Goal: Transaction & Acquisition: Obtain resource

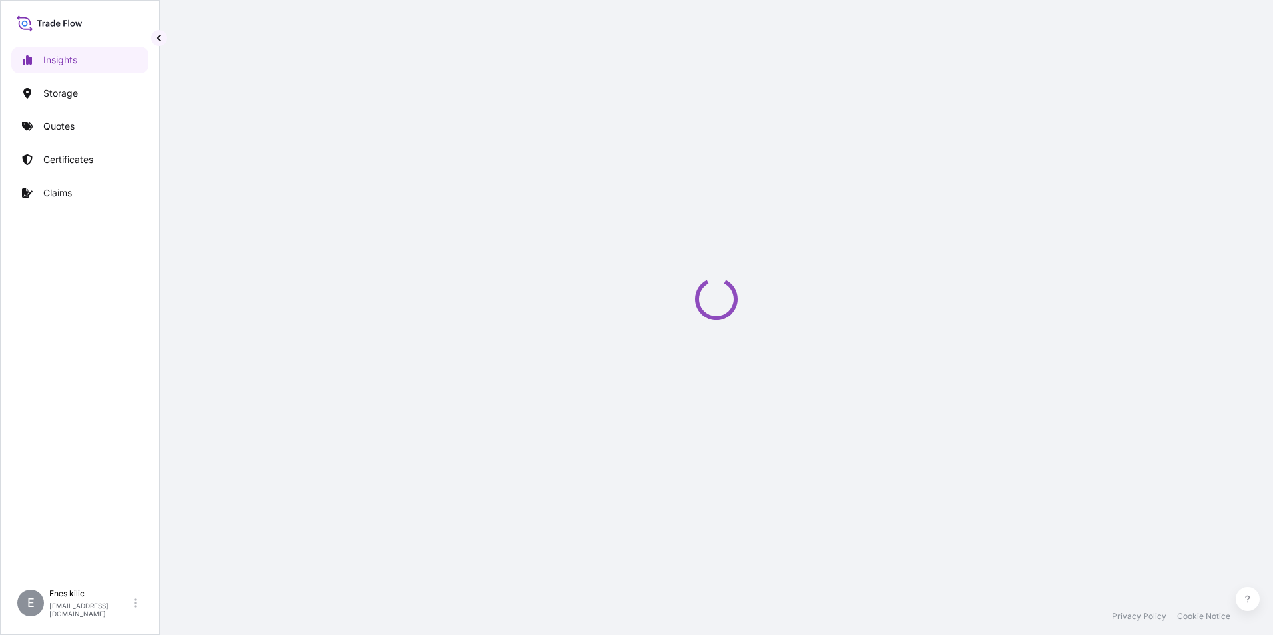
select select "2025"
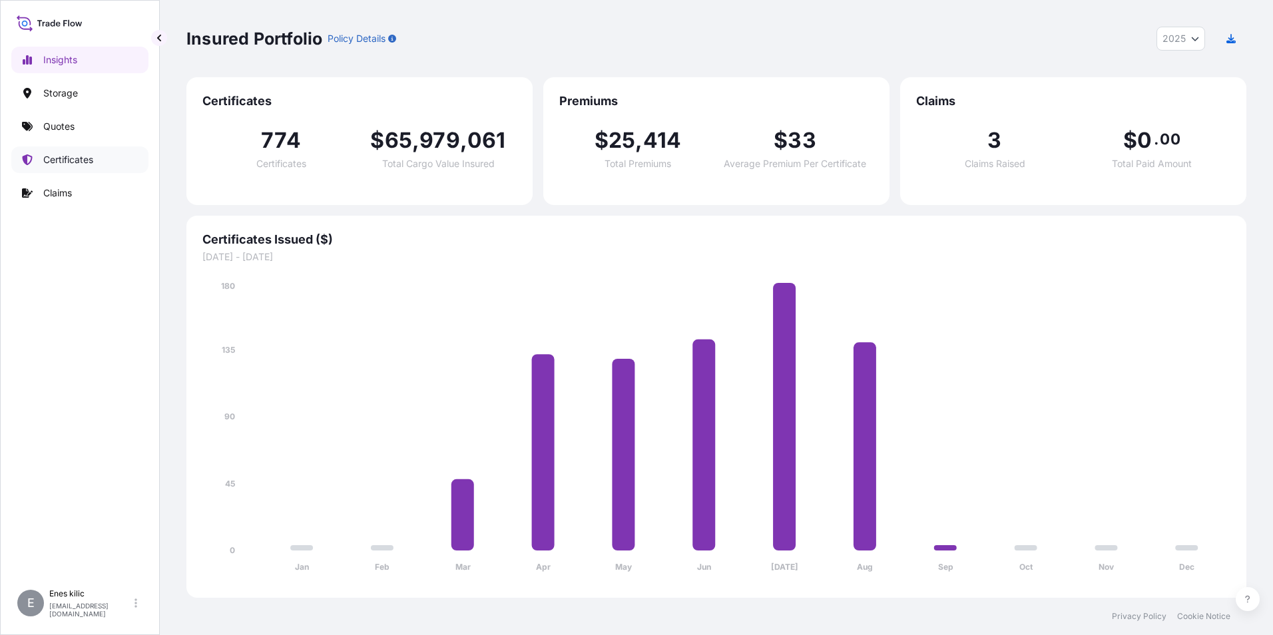
click at [77, 160] on p "Certificates" at bounding box center [68, 159] width 50 height 13
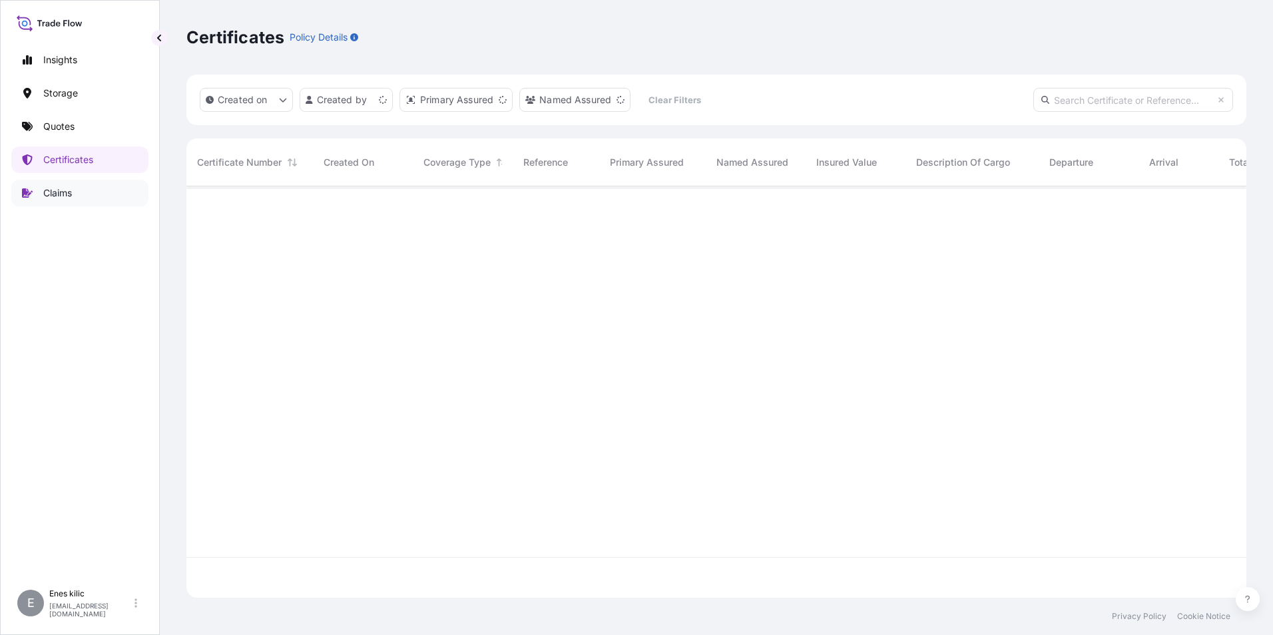
scroll to position [409, 1050]
click at [1089, 93] on input "text" at bounding box center [1133, 100] width 200 height 24
paste input "31600-793-2"
type input "31600-793-2"
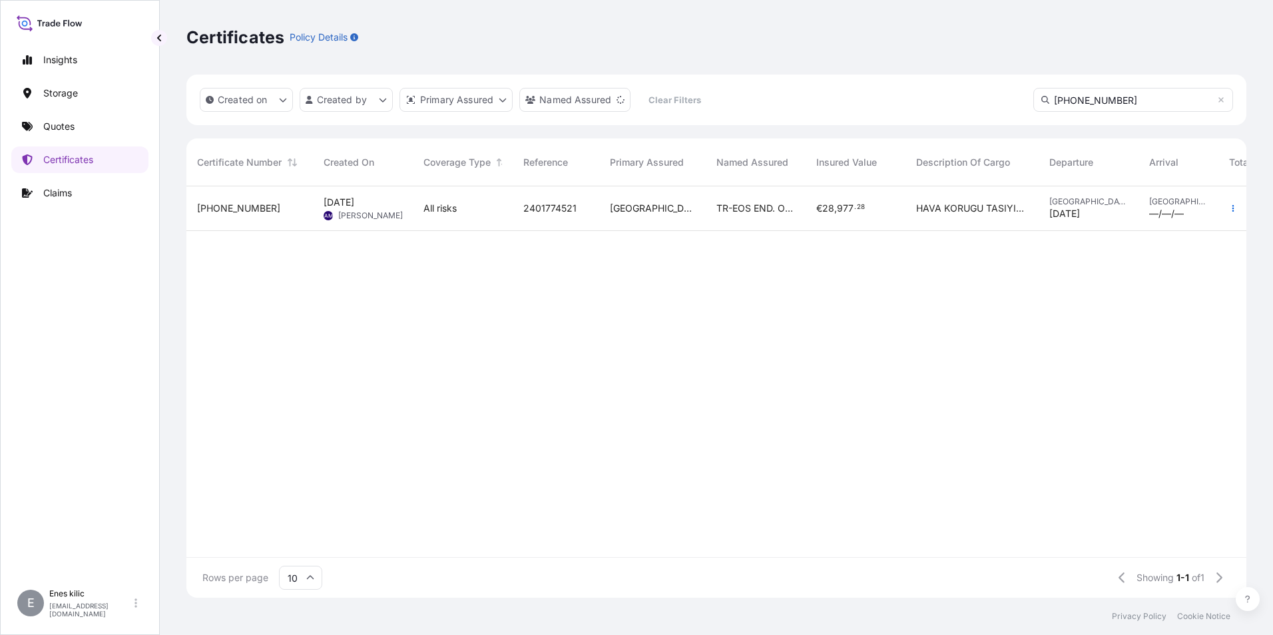
click at [232, 207] on span "31600-793-2" at bounding box center [238, 208] width 83 height 13
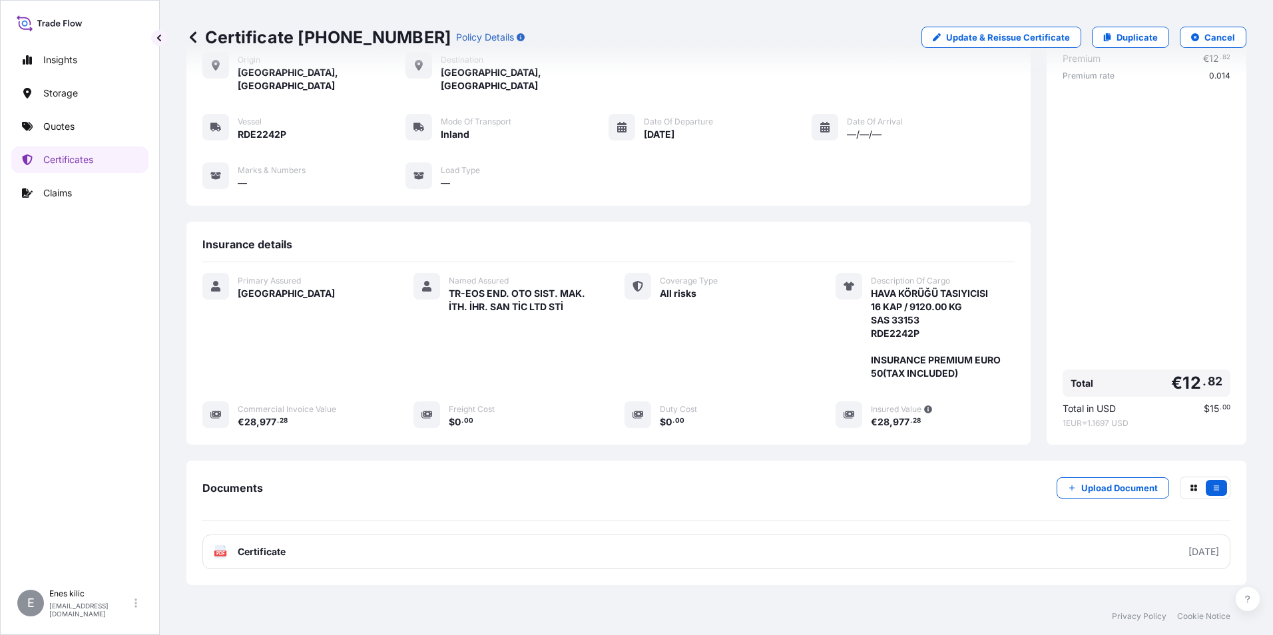
scroll to position [131, 0]
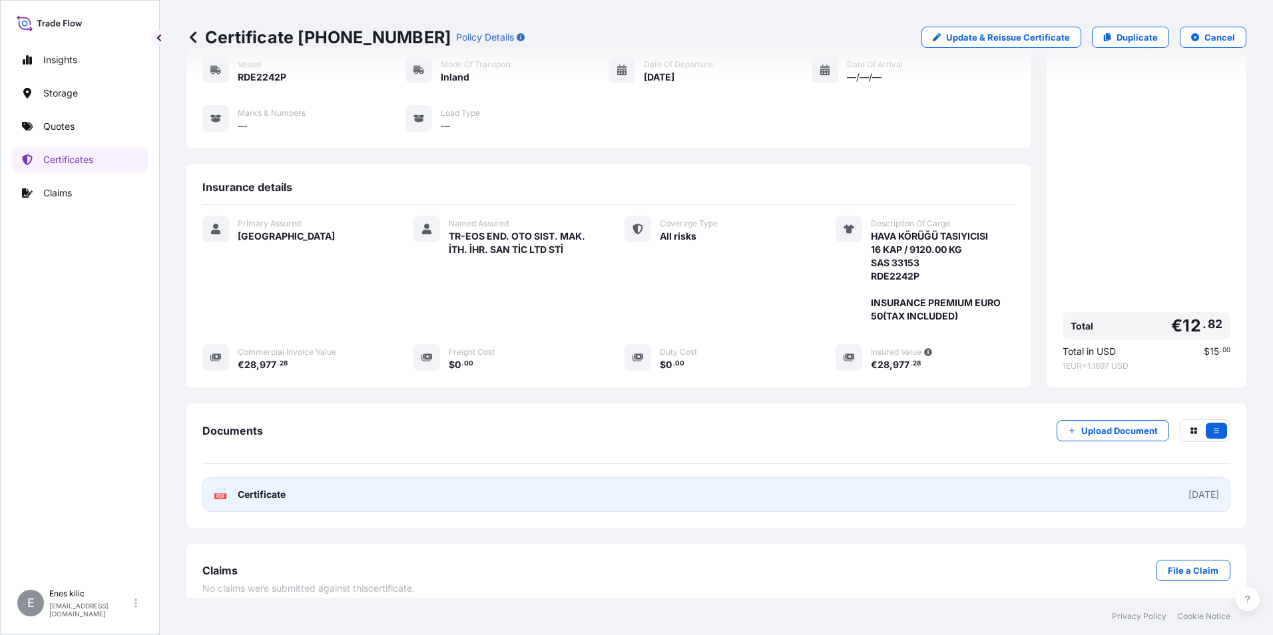
click at [324, 491] on link "PDF Certificate 2025-09-01" at bounding box center [716, 494] width 1028 height 35
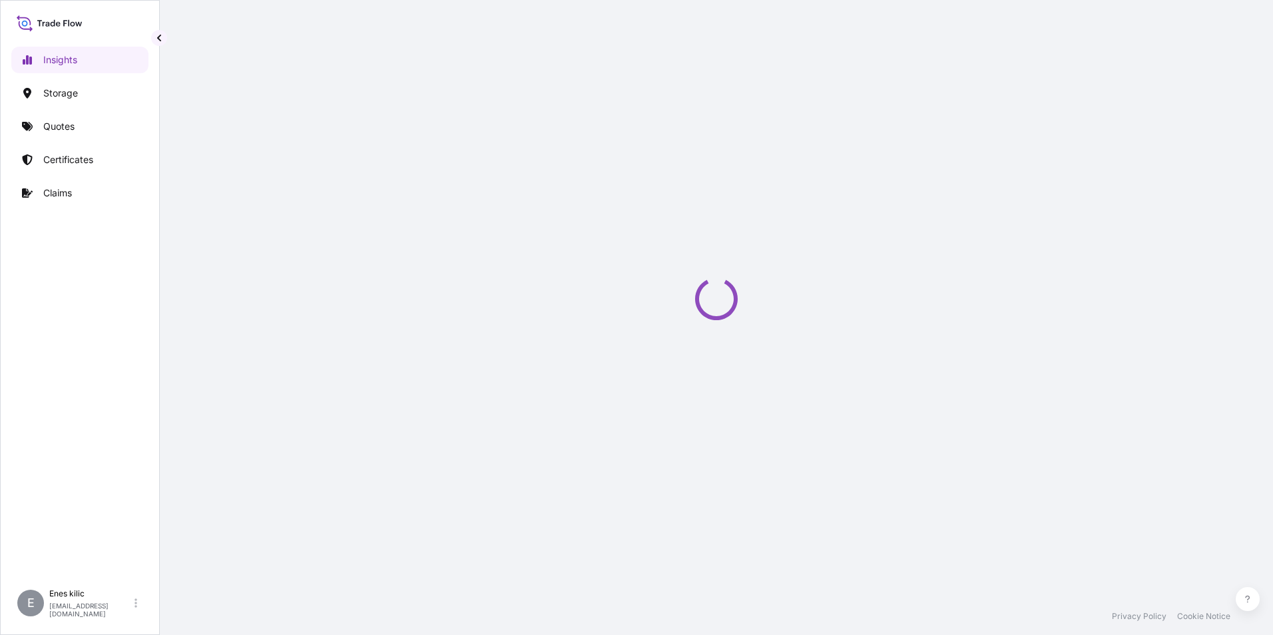
select select "2025"
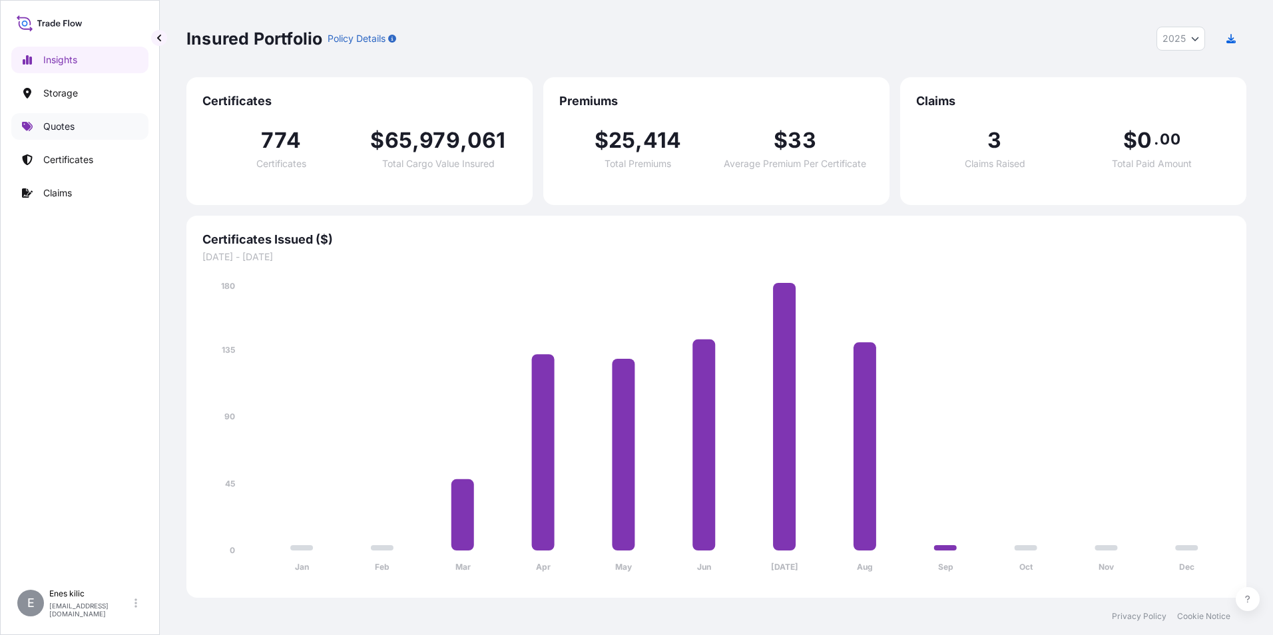
click at [91, 131] on link "Quotes" at bounding box center [79, 126] width 137 height 27
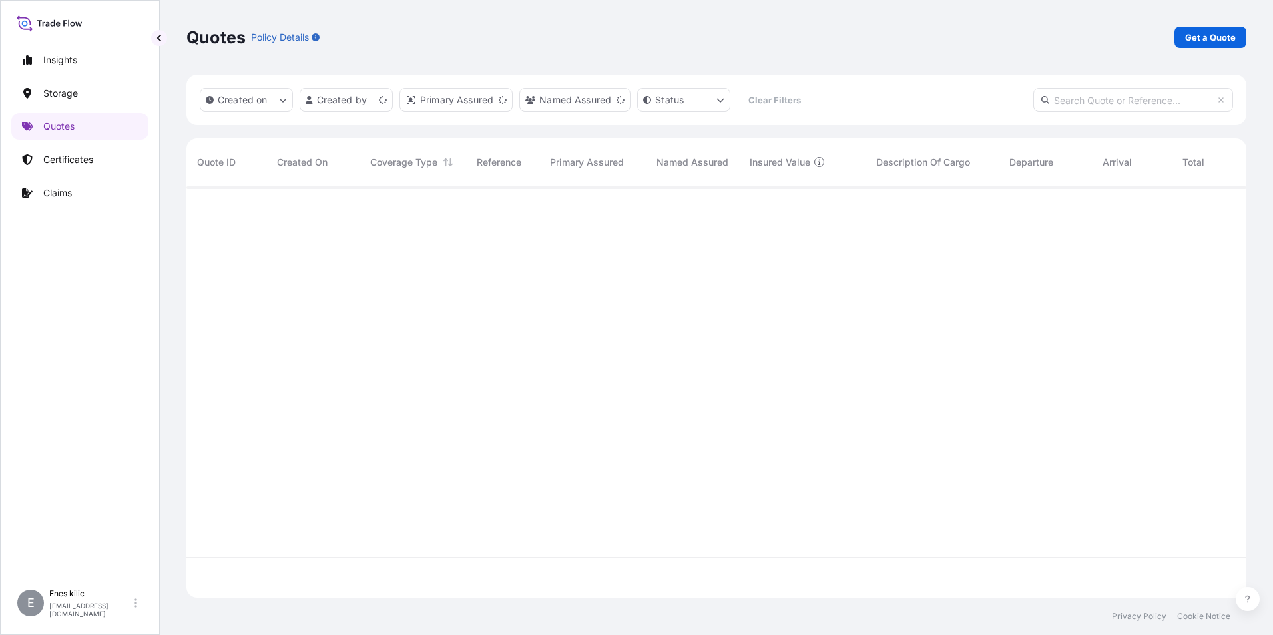
scroll to position [409, 1050]
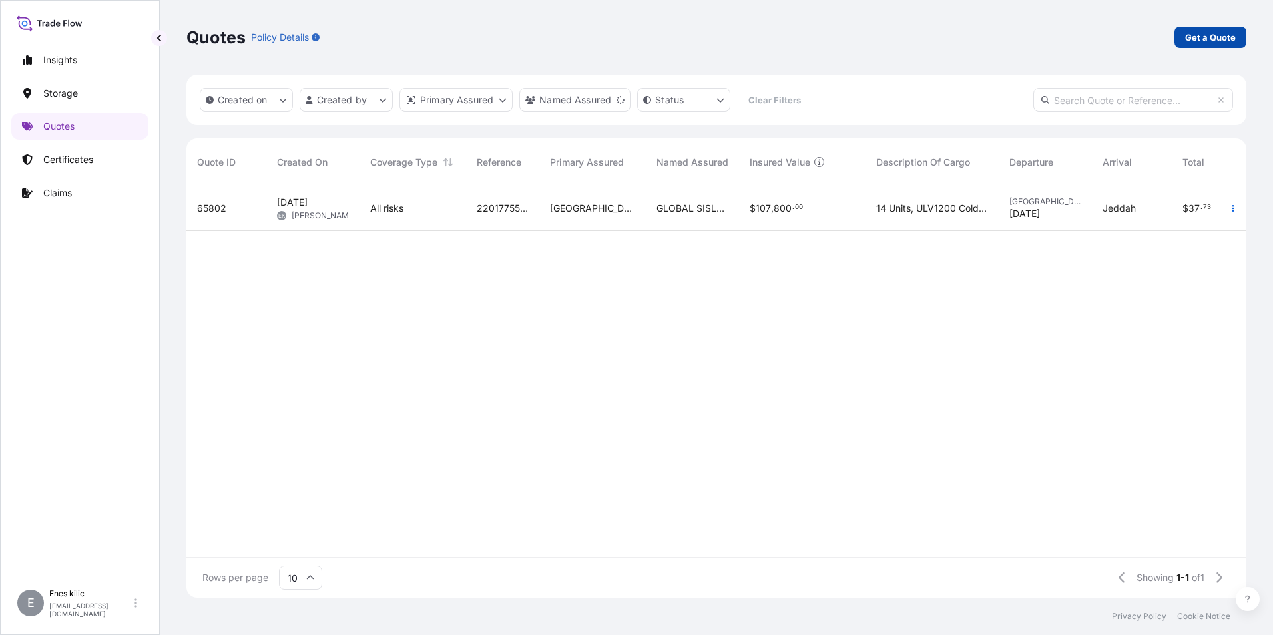
click at [1215, 38] on p "Get a Quote" at bounding box center [1210, 37] width 51 height 13
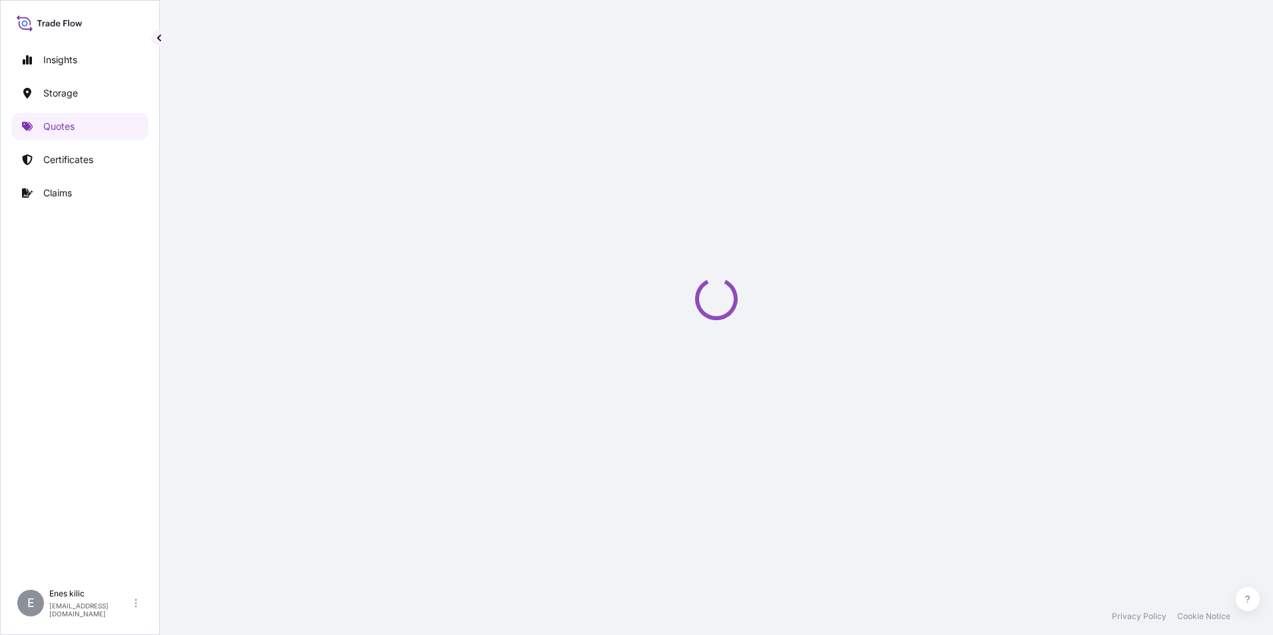
scroll to position [21, 0]
select select "Water"
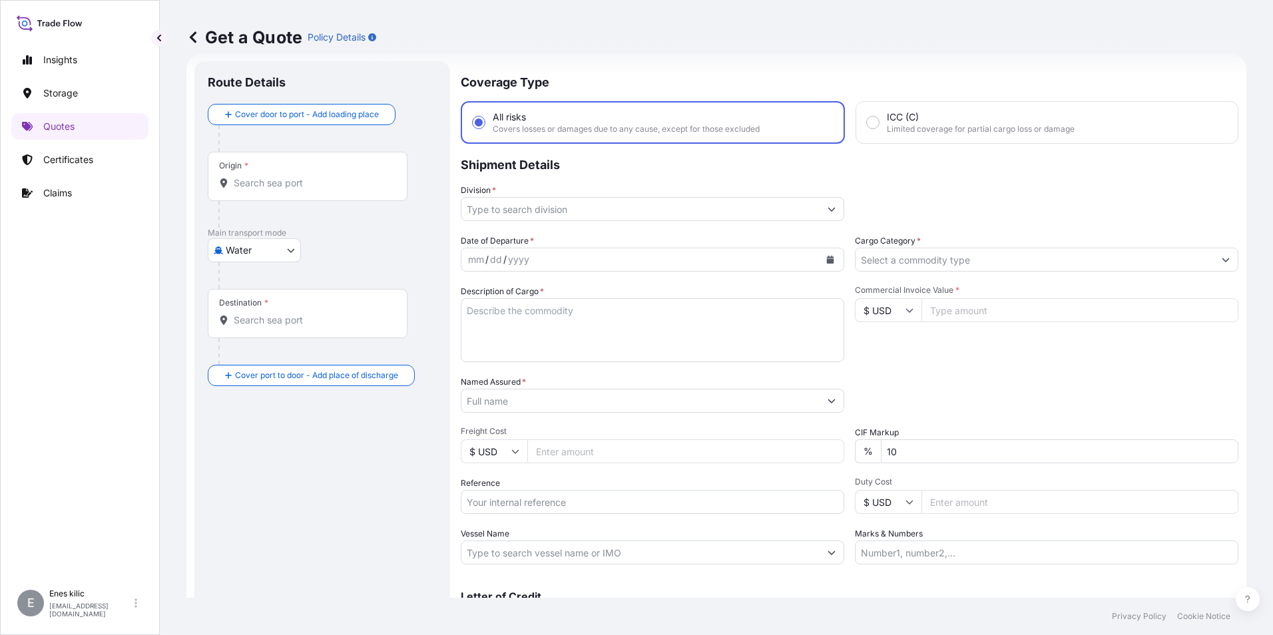
click at [308, 187] on input "Origin *" at bounding box center [312, 182] width 157 height 13
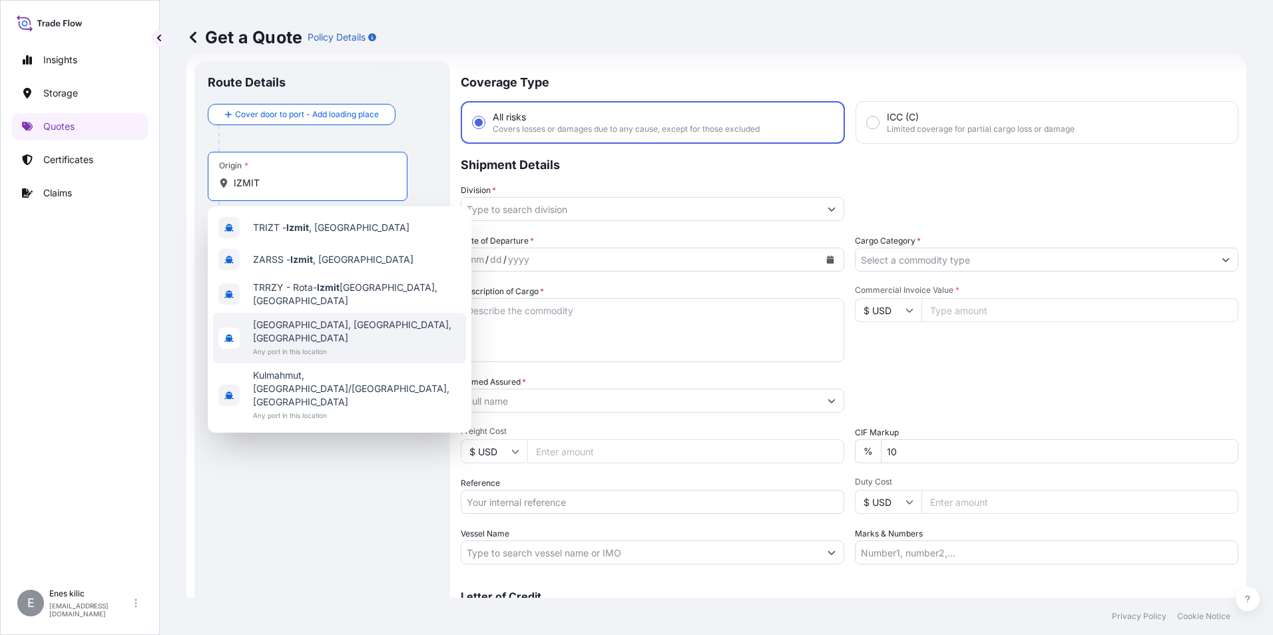
click at [356, 317] on div "[GEOGRAPHIC_DATA], [GEOGRAPHIC_DATA], [GEOGRAPHIC_DATA] Any port in this locati…" at bounding box center [339, 338] width 253 height 51
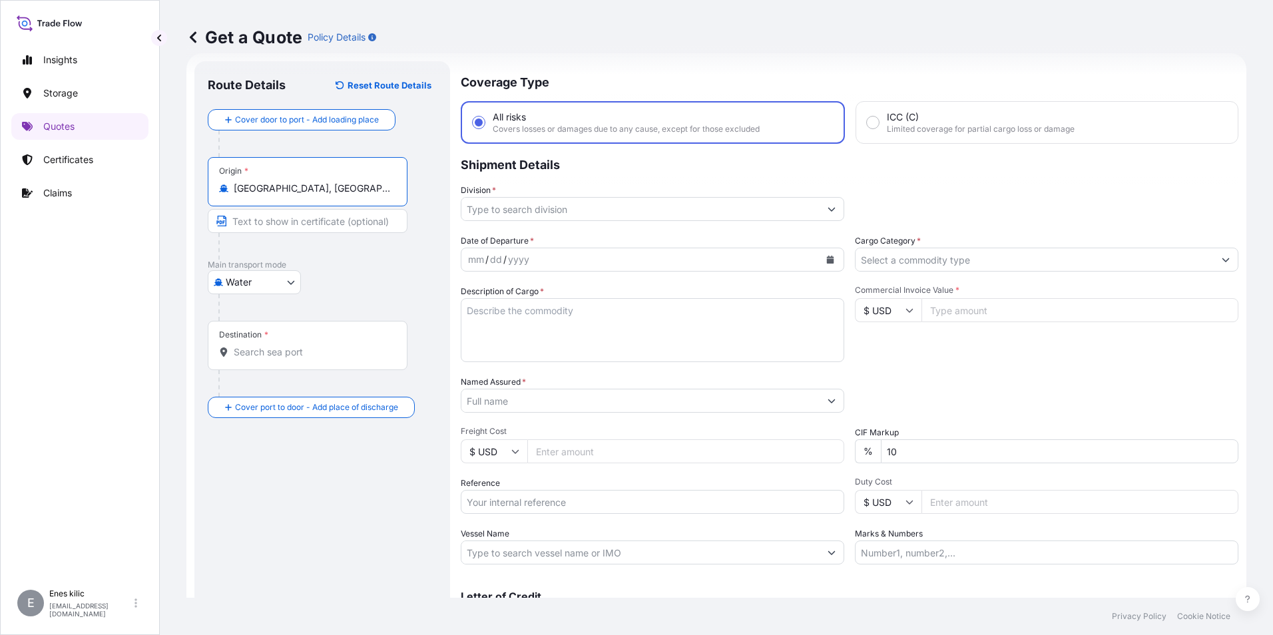
type input "[GEOGRAPHIC_DATA], [GEOGRAPHIC_DATA], [GEOGRAPHIC_DATA]"
click at [317, 338] on div "Destination *" at bounding box center [308, 345] width 200 height 49
click at [317, 346] on input "Destination *" at bounding box center [312, 352] width 157 height 13
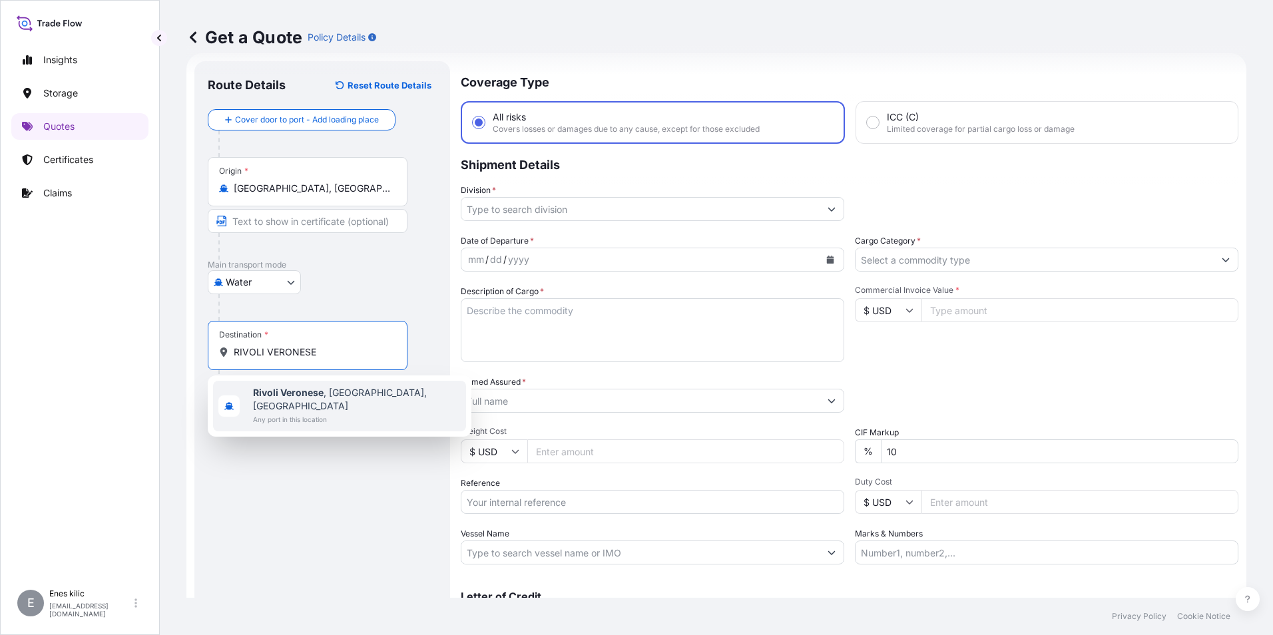
click at [324, 413] on span "Any port in this location" at bounding box center [357, 419] width 208 height 13
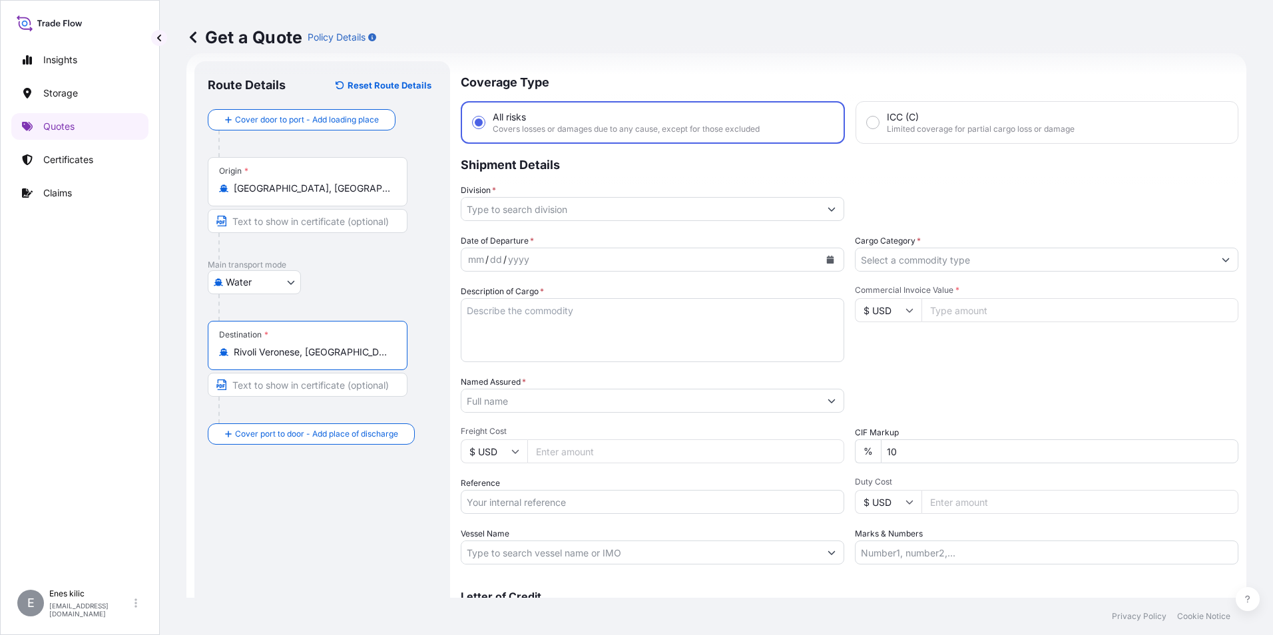
type input "Rivoli Veronese, [GEOGRAPHIC_DATA], [GEOGRAPHIC_DATA]"
click at [334, 483] on div "Route Details Reset Route Details Cover door to port - Add loading place Place …" at bounding box center [322, 363] width 229 height 576
click at [596, 212] on input "Division *" at bounding box center [640, 209] width 358 height 24
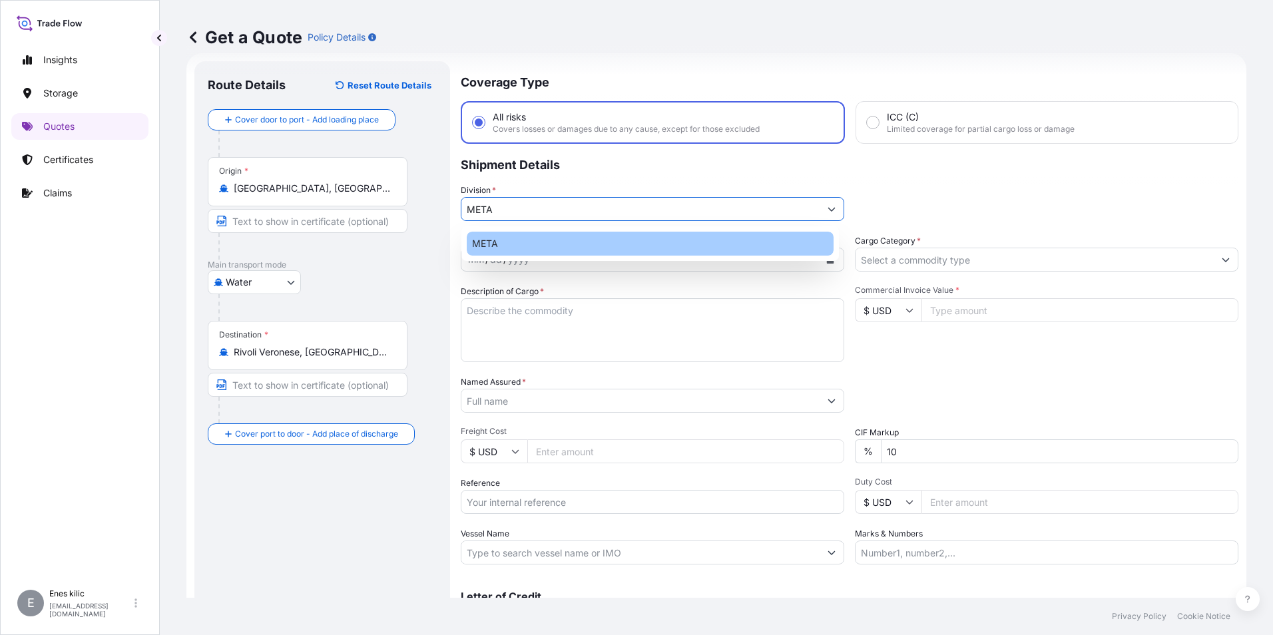
click at [593, 240] on div "META" at bounding box center [650, 244] width 367 height 24
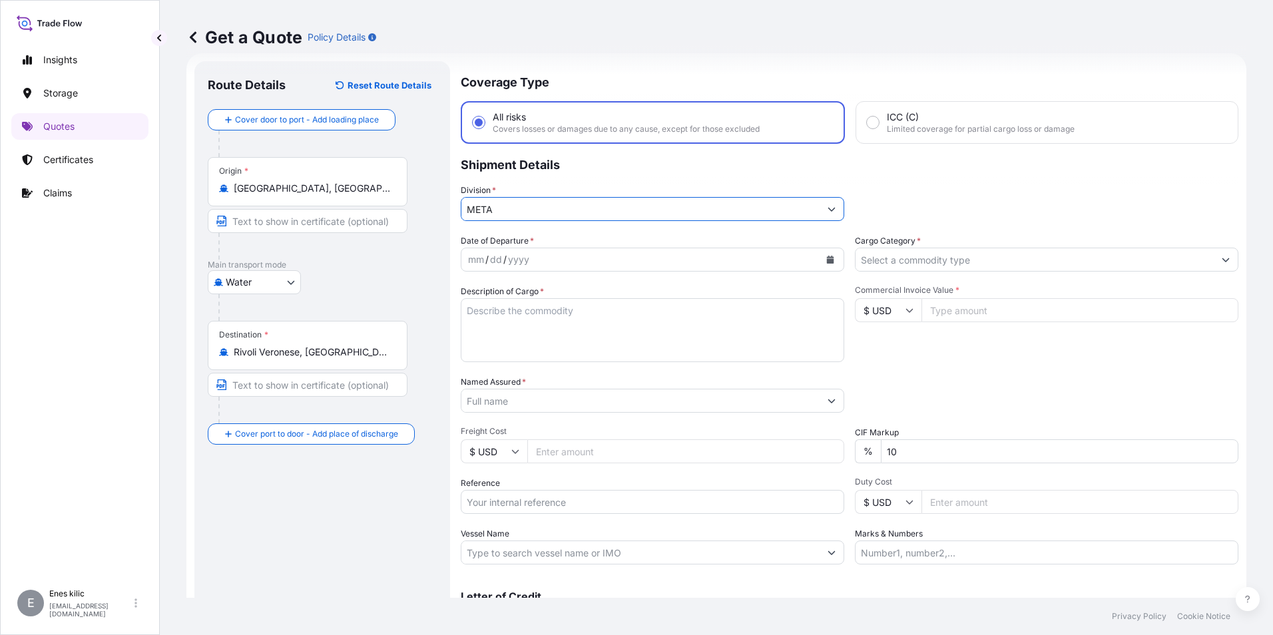
type input "META"
click at [906, 262] on input "Cargo Category *" at bounding box center [1034, 260] width 358 height 24
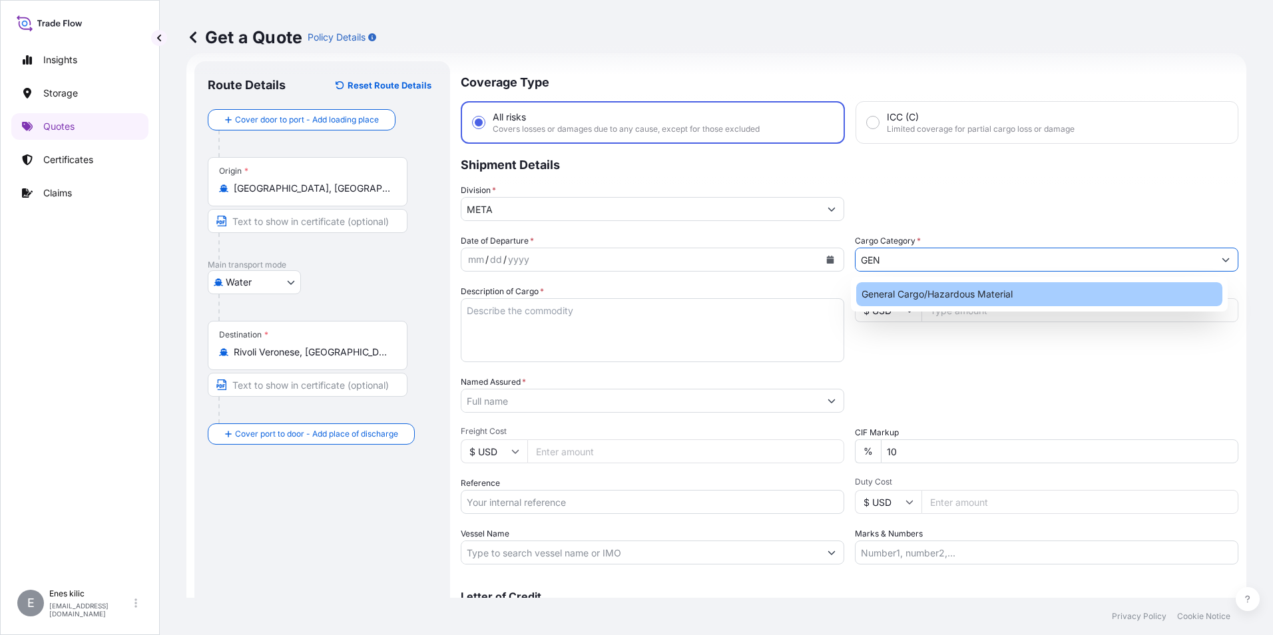
click at [939, 290] on div "General Cargo/Hazardous Material" at bounding box center [1039, 294] width 367 height 24
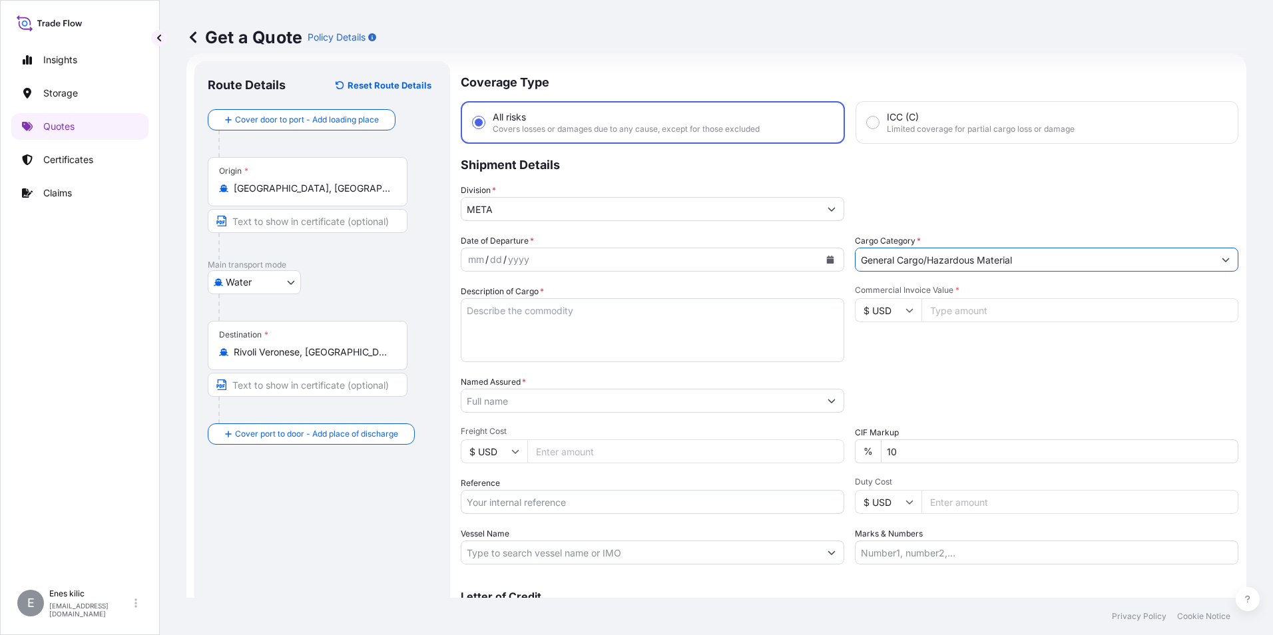
type input "General Cargo/Hazardous Material"
click at [827, 259] on icon "Calendar" at bounding box center [830, 260] width 7 height 8
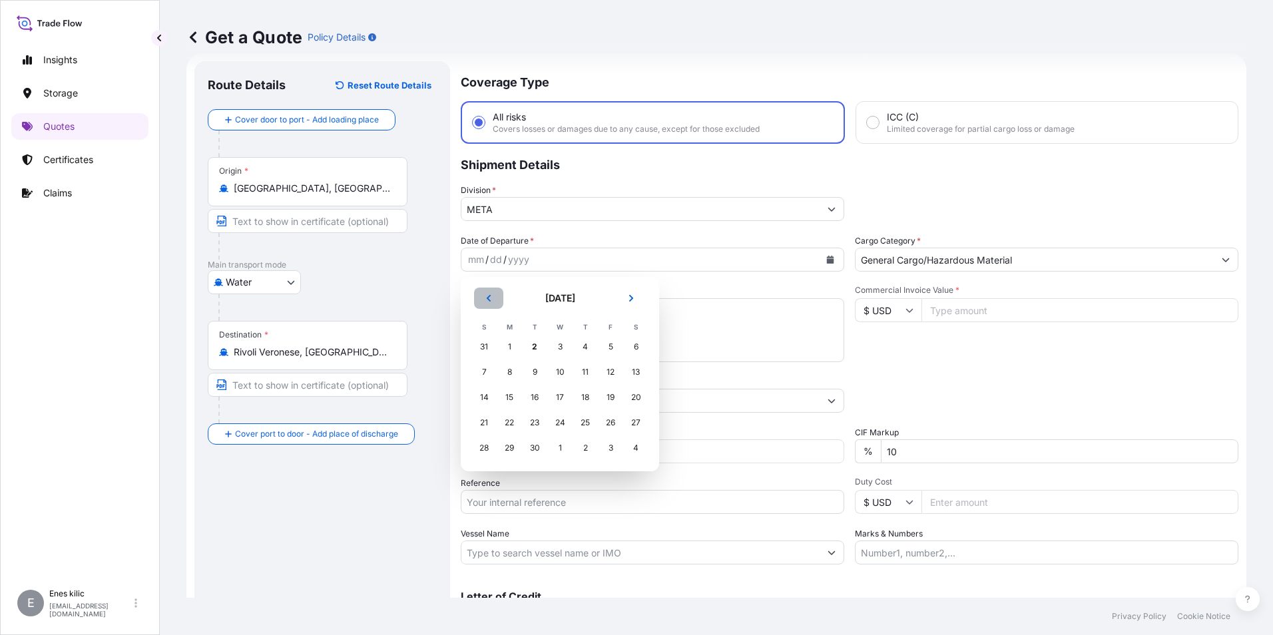
click at [493, 302] on button "Previous" at bounding box center [488, 298] width 29 height 21
click at [559, 450] on div "27" at bounding box center [560, 448] width 24 height 24
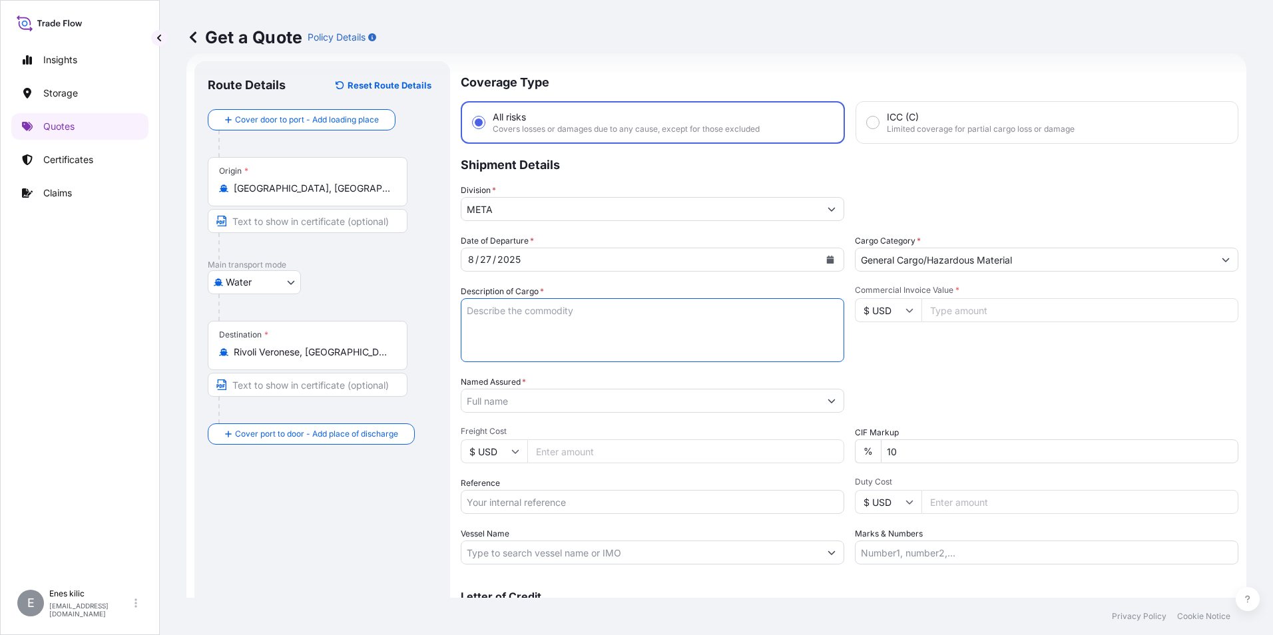
click at [561, 316] on textarea "Description of Cargo *" at bounding box center [652, 330] width 383 height 64
click at [539, 309] on textarea "Description of Cargo *" at bounding box center [652, 330] width 383 height 64
paste textarea "Veriler alınıyor. Birkaç saniye bekledikten sonra kesmeyi veya kopyalamayı yeni…"
paste textarea ""WELDING WIRE HS CODE:722920000012""
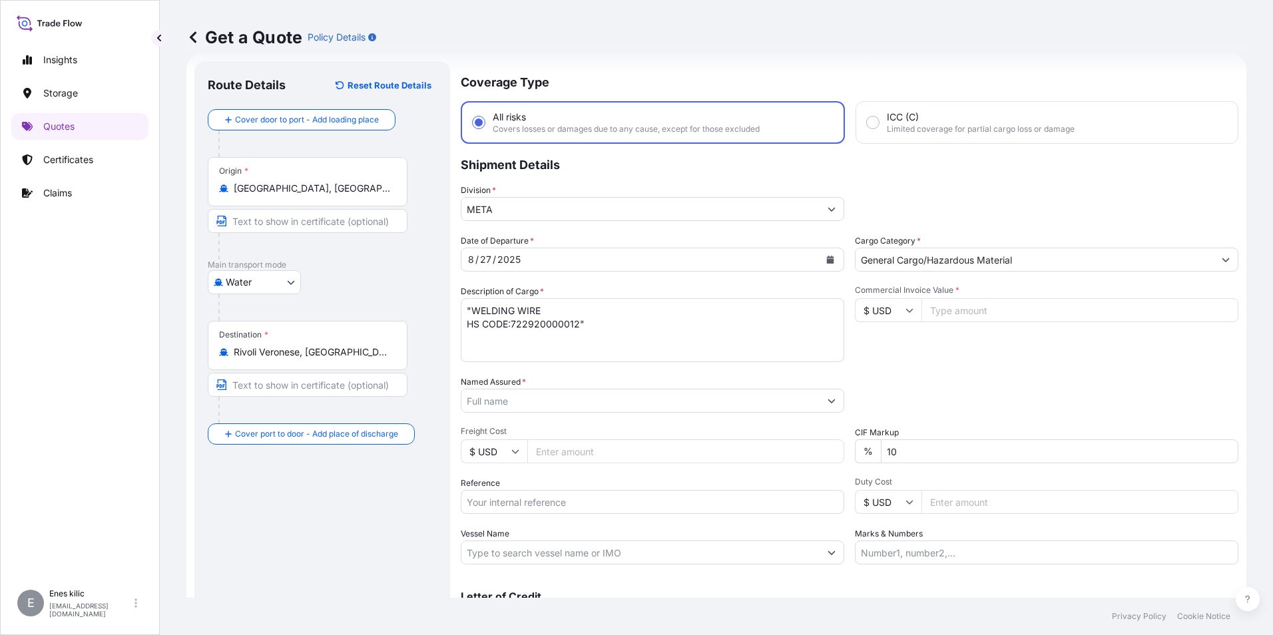
click at [522, 334] on textarea ""WELDING WIRE HS CODE:722920000012"" at bounding box center [652, 330] width 383 height 64
paste textarea "MEDUK8770589 // MSMU5739788 //FDCU0291890 // TRHU8555128"
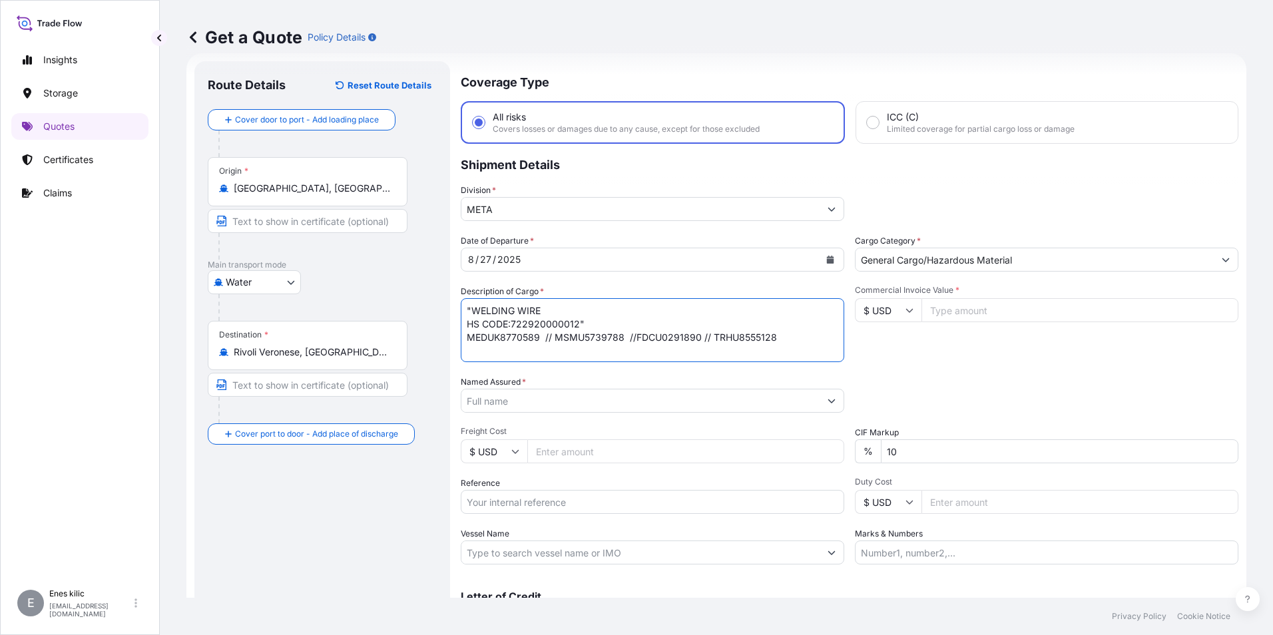
scroll to position [8, 0]
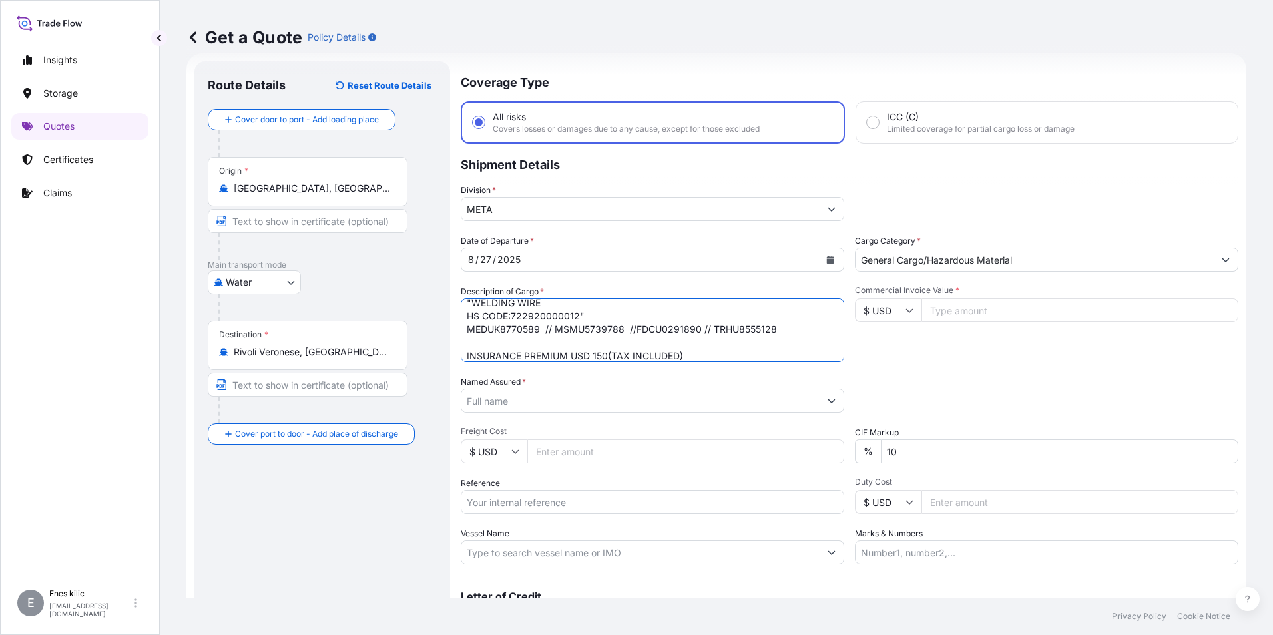
type textarea ""WELDING WIRE HS CODE:722920000012" MEDUK8770589 // MSMU5739788 //FDCU0291890 /…"
click at [883, 312] on input "$ USD" at bounding box center [888, 310] width 67 height 24
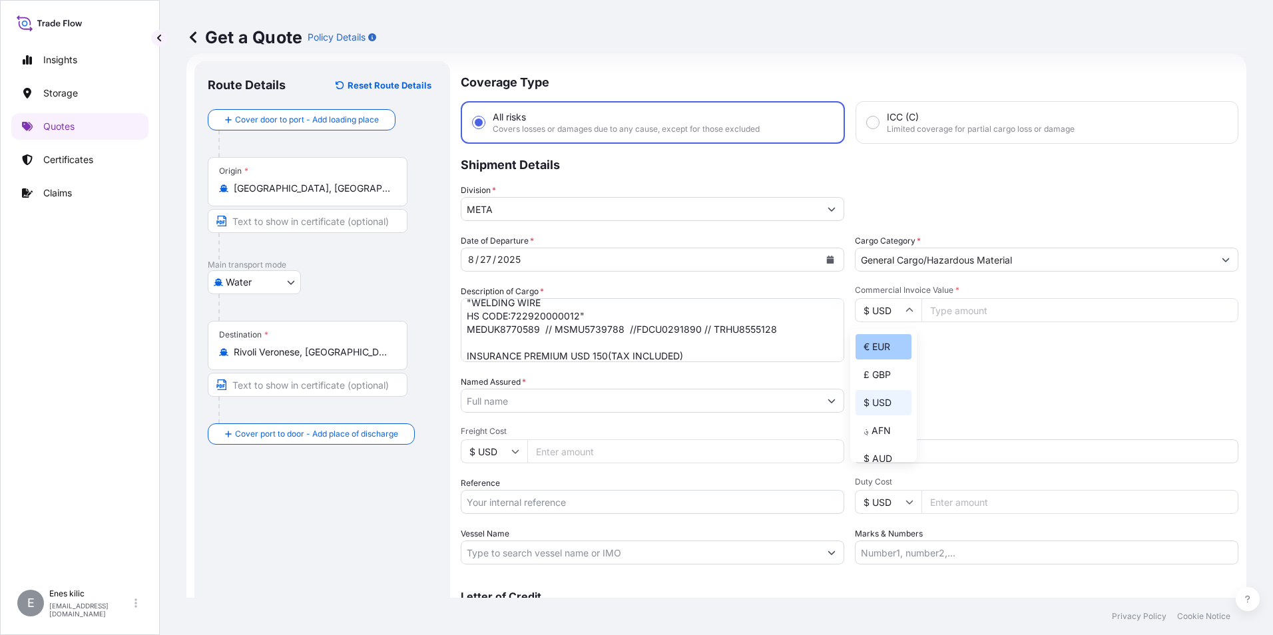
click at [887, 350] on div "€ EUR" at bounding box center [883, 346] width 56 height 25
type input "€ EUR"
click at [1013, 310] on input "Commercial Invoice Value *" at bounding box center [1079, 310] width 317 height 24
type input "67911.13"
click at [1015, 353] on div "Commercial Invoice Value * € EUR 67911.13" at bounding box center [1046, 323] width 383 height 77
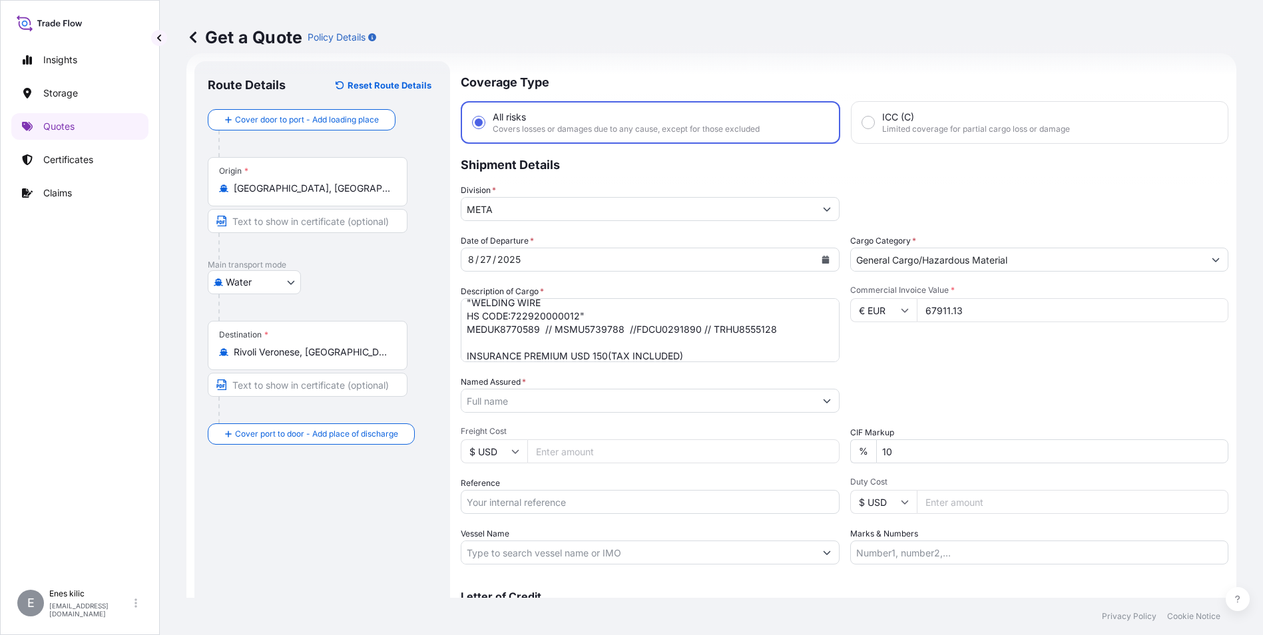
click at [710, 398] on input "Named Assured *" at bounding box center [637, 401] width 353 height 24
click at [525, 401] on input "Named Assured *" at bounding box center [640, 401] width 358 height 24
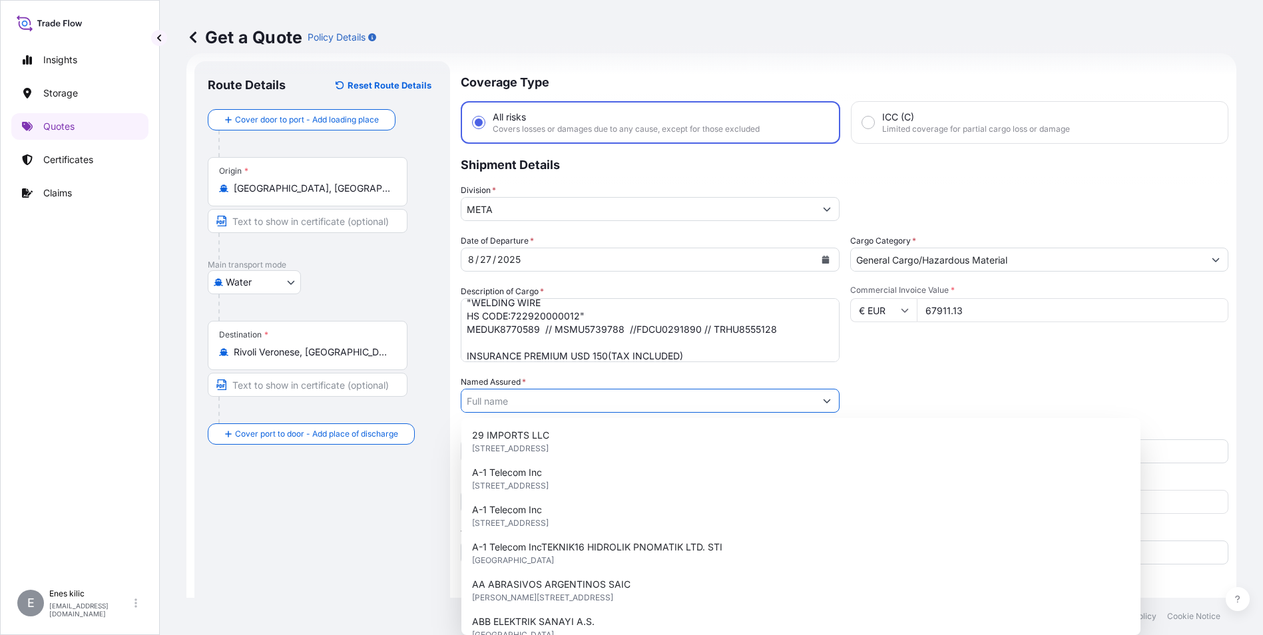
paste input "KAYNAK TEKNIGI"
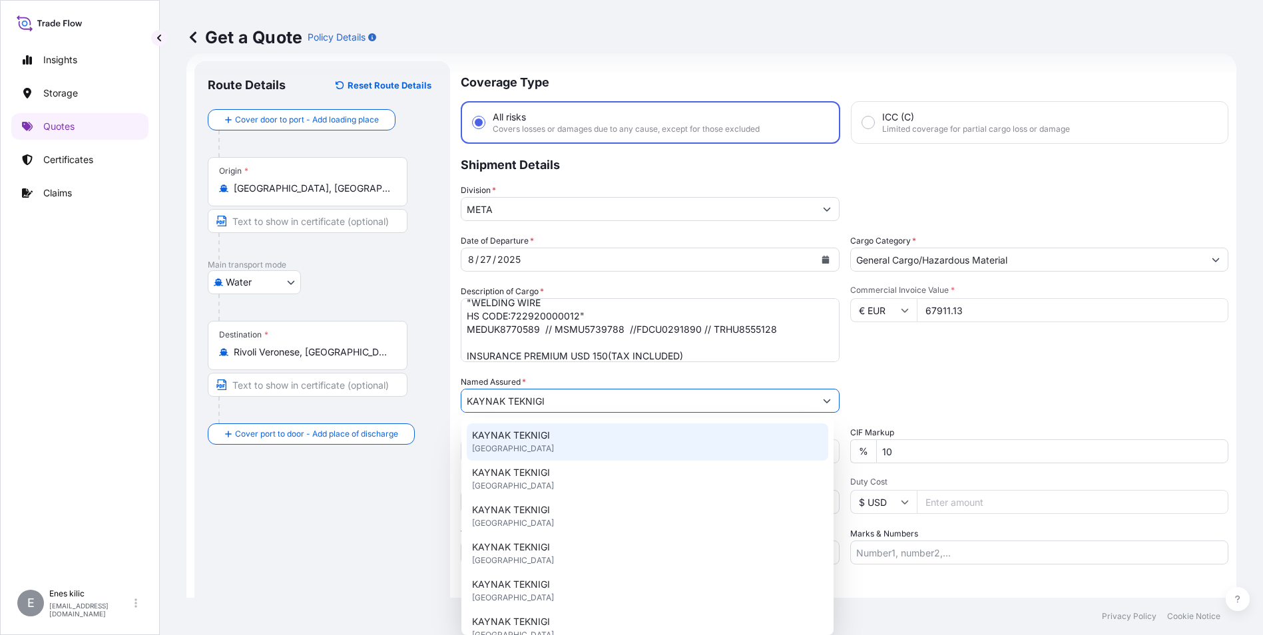
click at [584, 437] on div "KAYNAK TEKNIGI [GEOGRAPHIC_DATA]" at bounding box center [647, 441] width 361 height 37
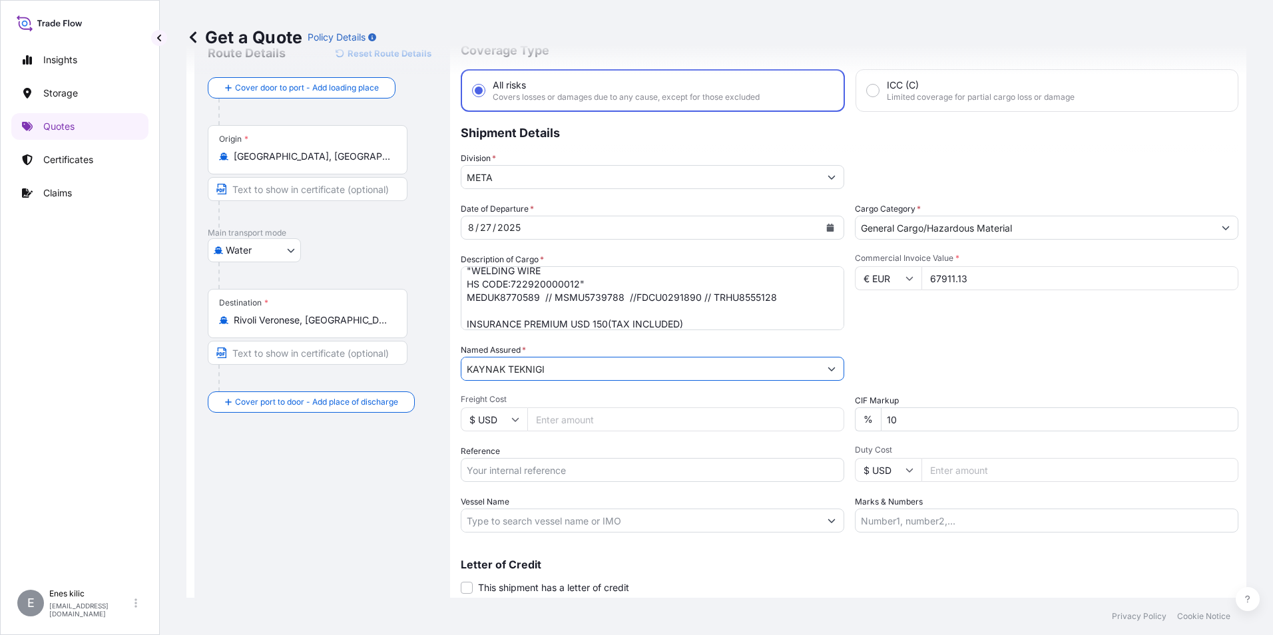
scroll to position [88, 0]
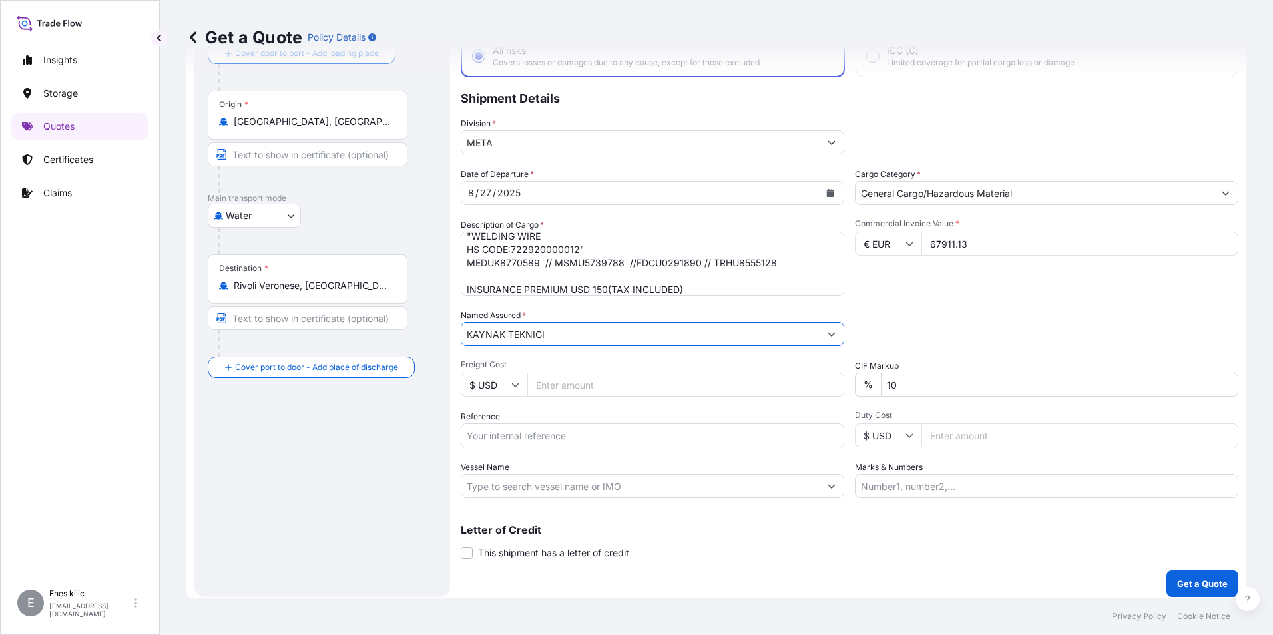
type input "KAYNAK TEKNIGI"
click at [573, 433] on input "Reference" at bounding box center [652, 435] width 383 height 24
click at [588, 435] on input "Reference" at bounding box center [652, 435] width 383 height 24
paste input "2101774273"
type input "2101774273"
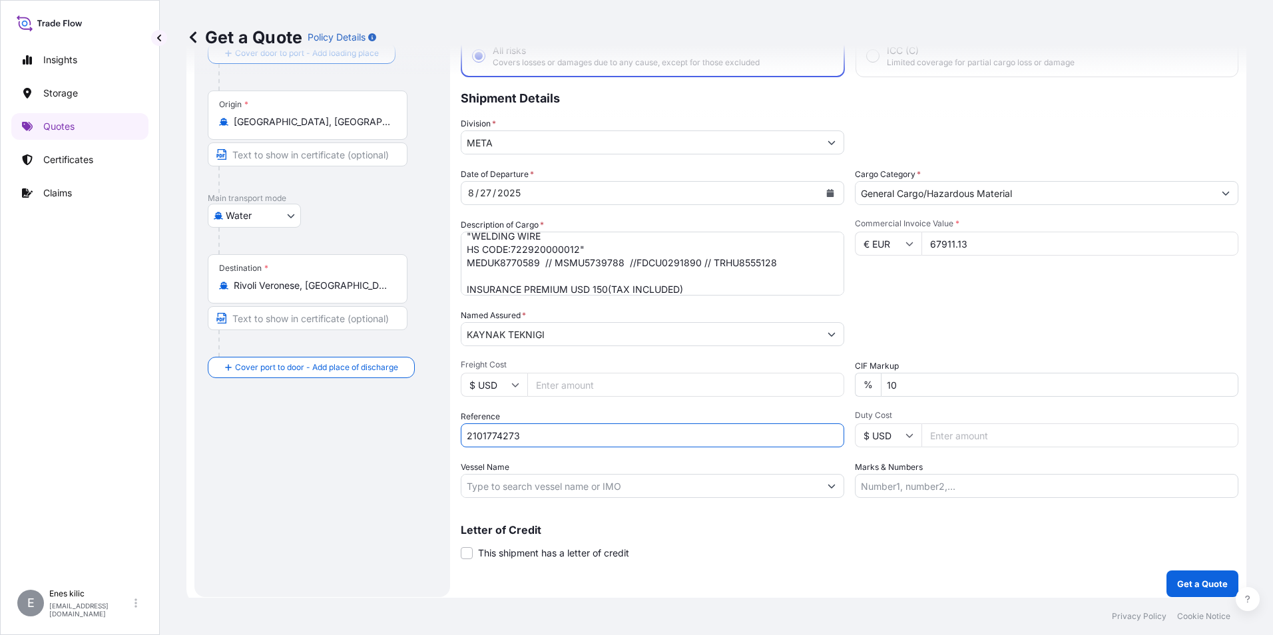
click at [732, 479] on input "Vessel Name" at bounding box center [640, 486] width 358 height 24
click at [570, 488] on input "Vessel Name" at bounding box center [640, 486] width 358 height 24
paste input "MED TRABZON AS534R"
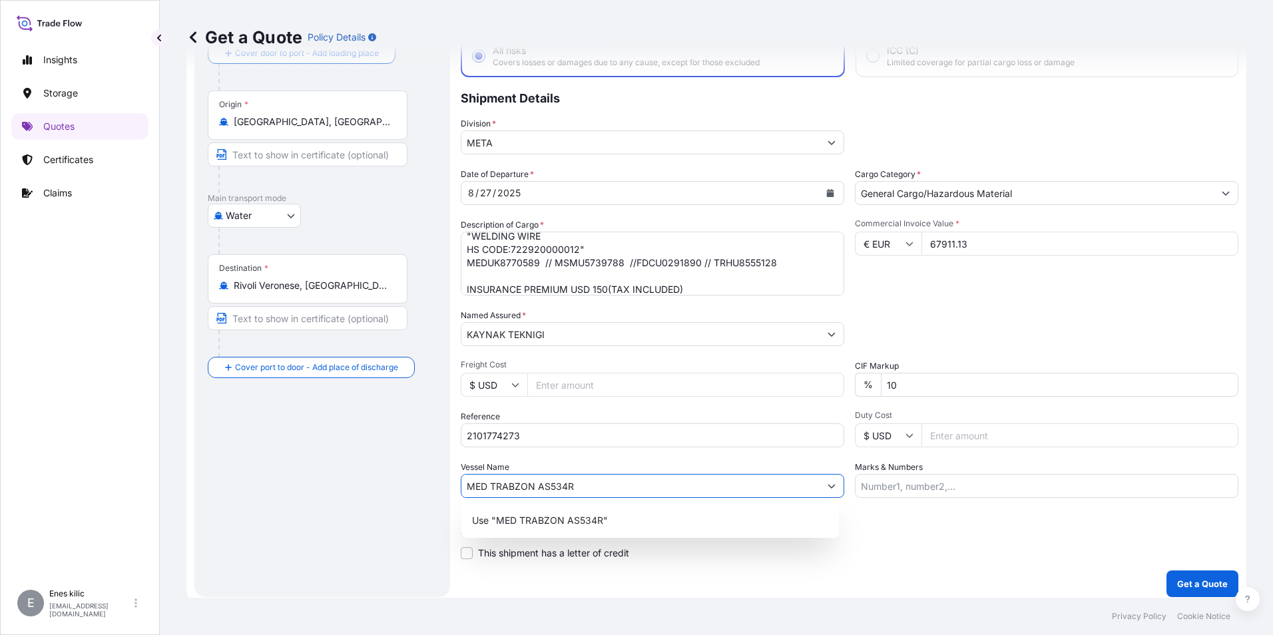
type input "MED TRABZON AS534R"
click at [943, 485] on input "Marks & Numbers" at bounding box center [1046, 486] width 383 height 24
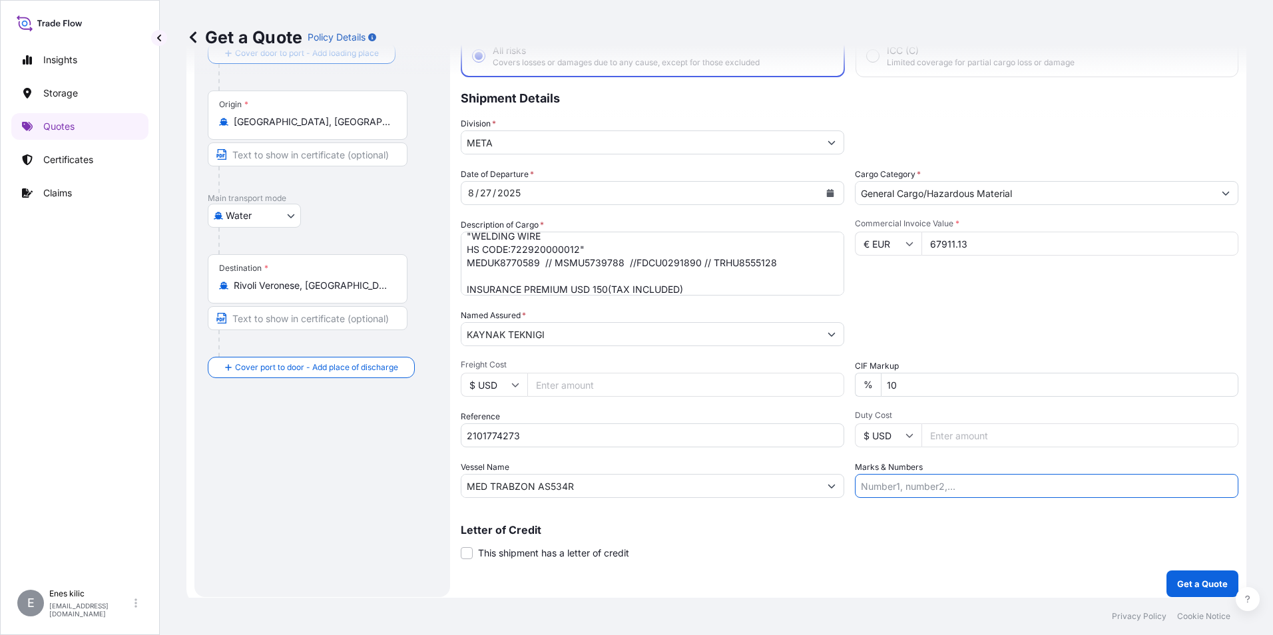
click at [937, 548] on div "Letter of Credit This shipment has a letter of credit Letter of credit * Letter…" at bounding box center [850, 542] width 778 height 35
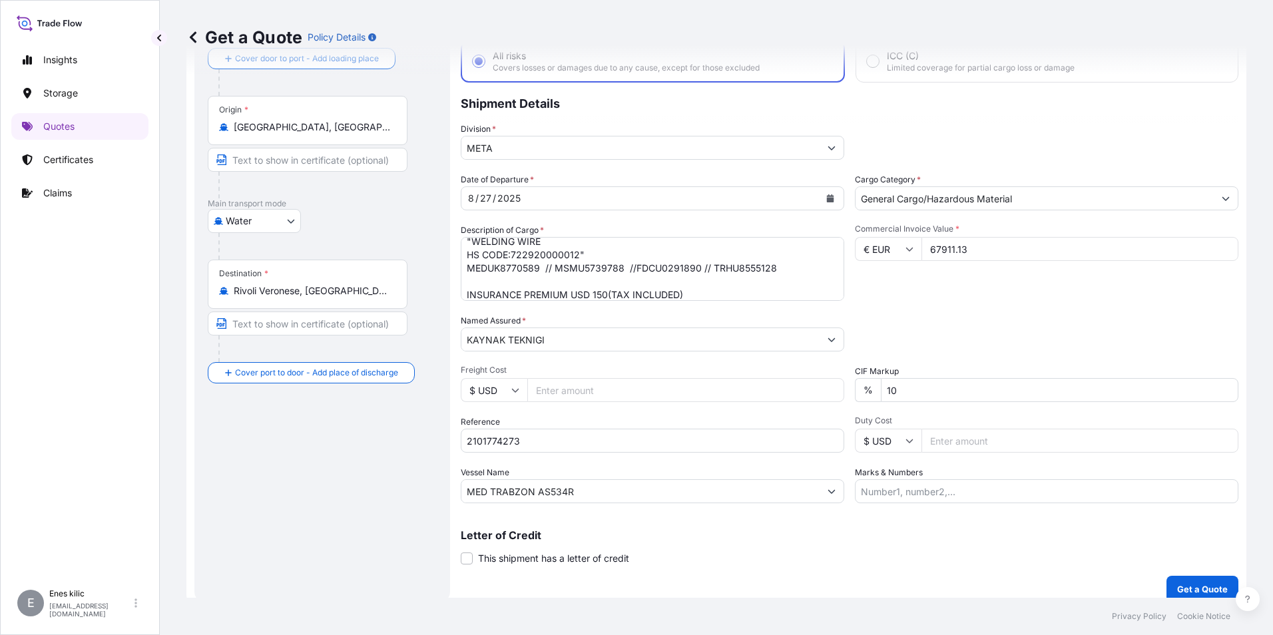
scroll to position [95, 0]
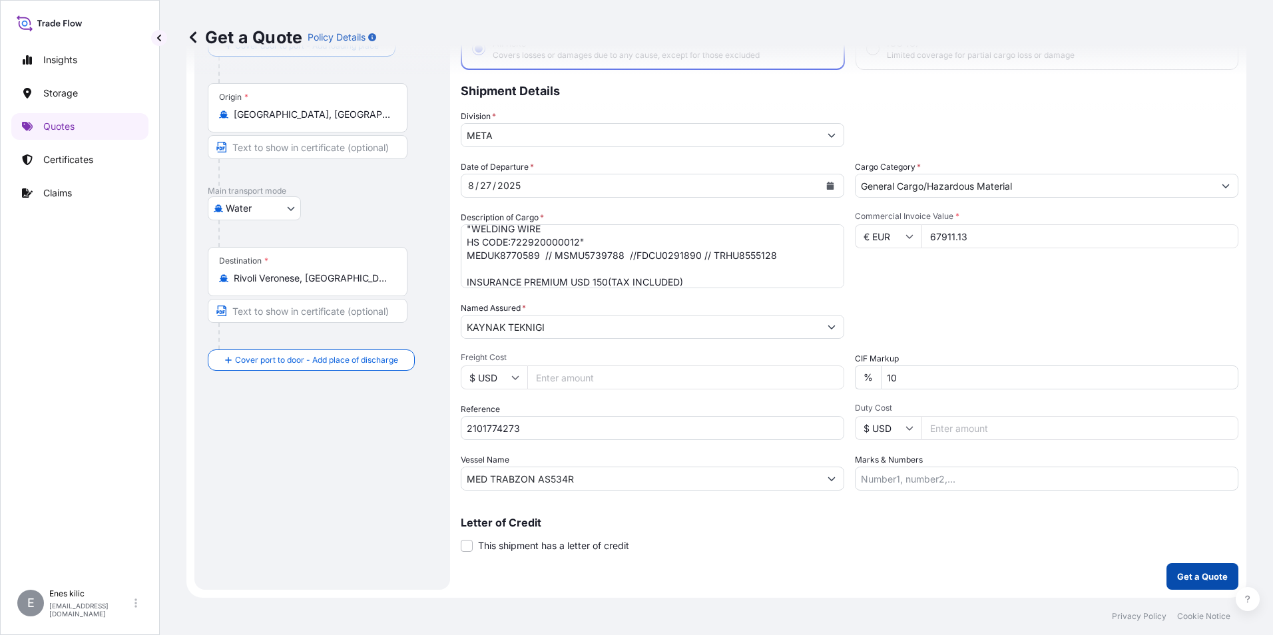
click at [1184, 575] on p "Get a Quote" at bounding box center [1202, 576] width 51 height 13
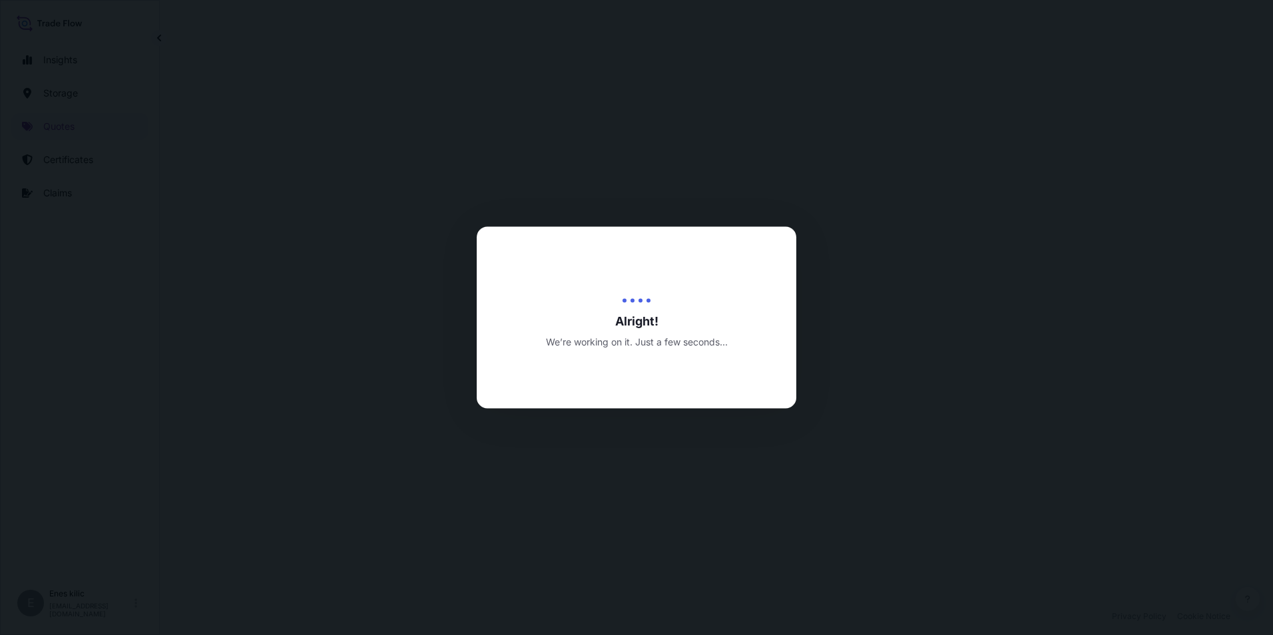
select select "Water"
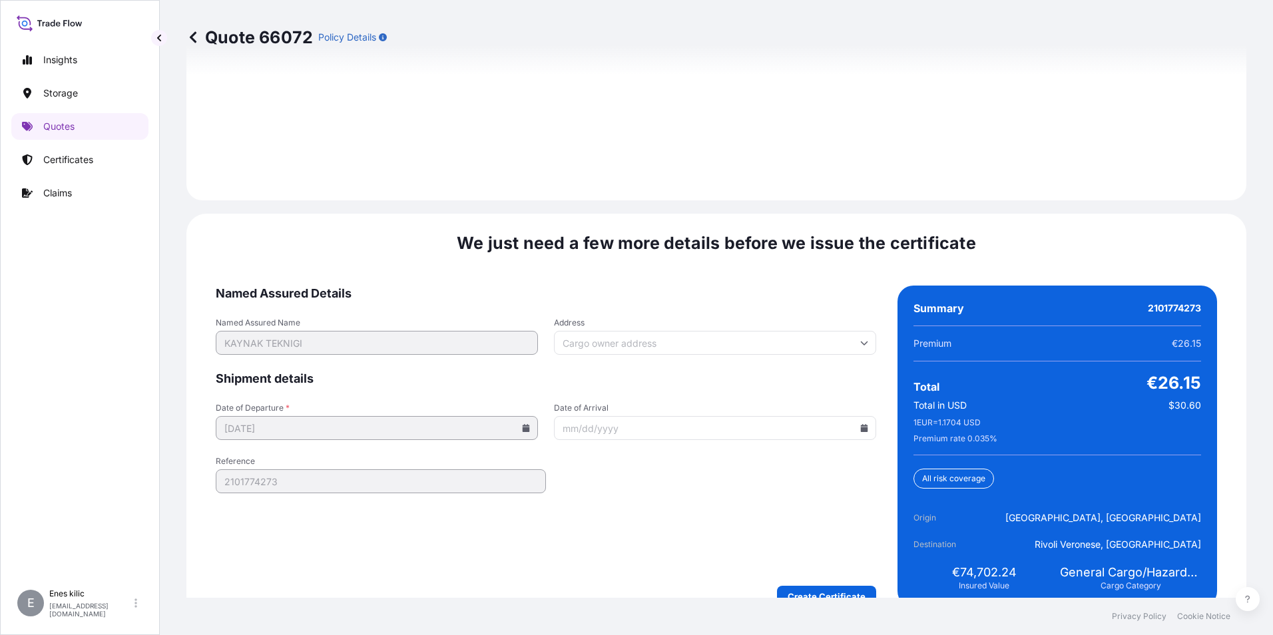
scroll to position [1944, 0]
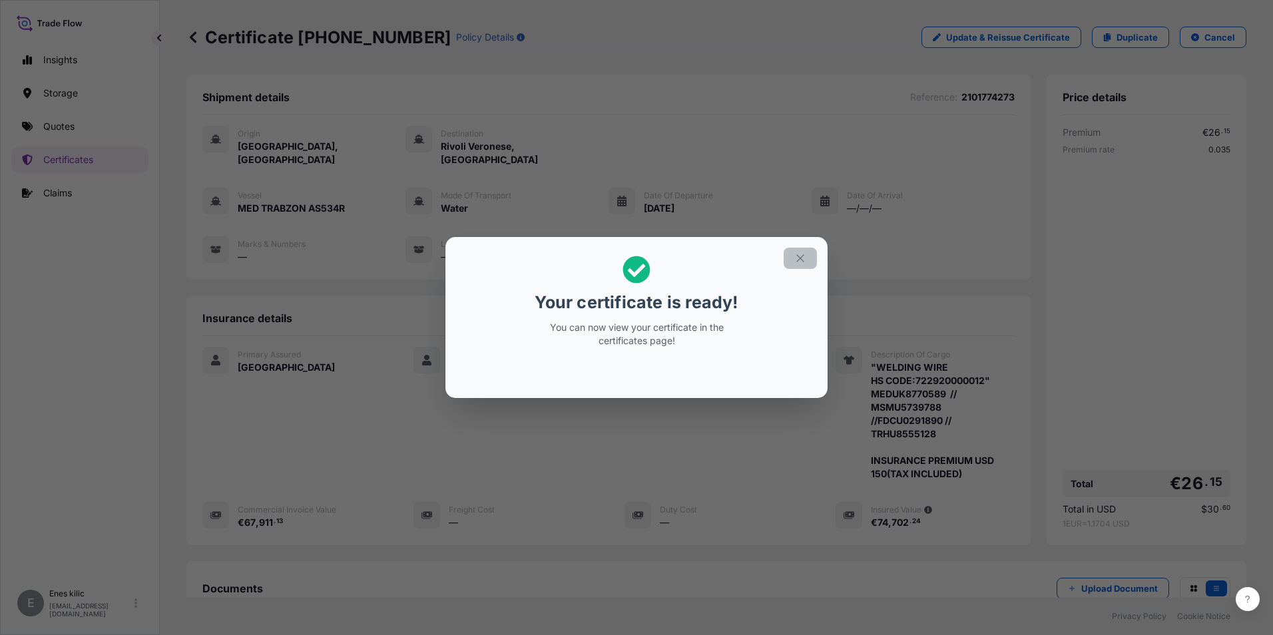
click at [794, 261] on button "button" at bounding box center [800, 258] width 33 height 21
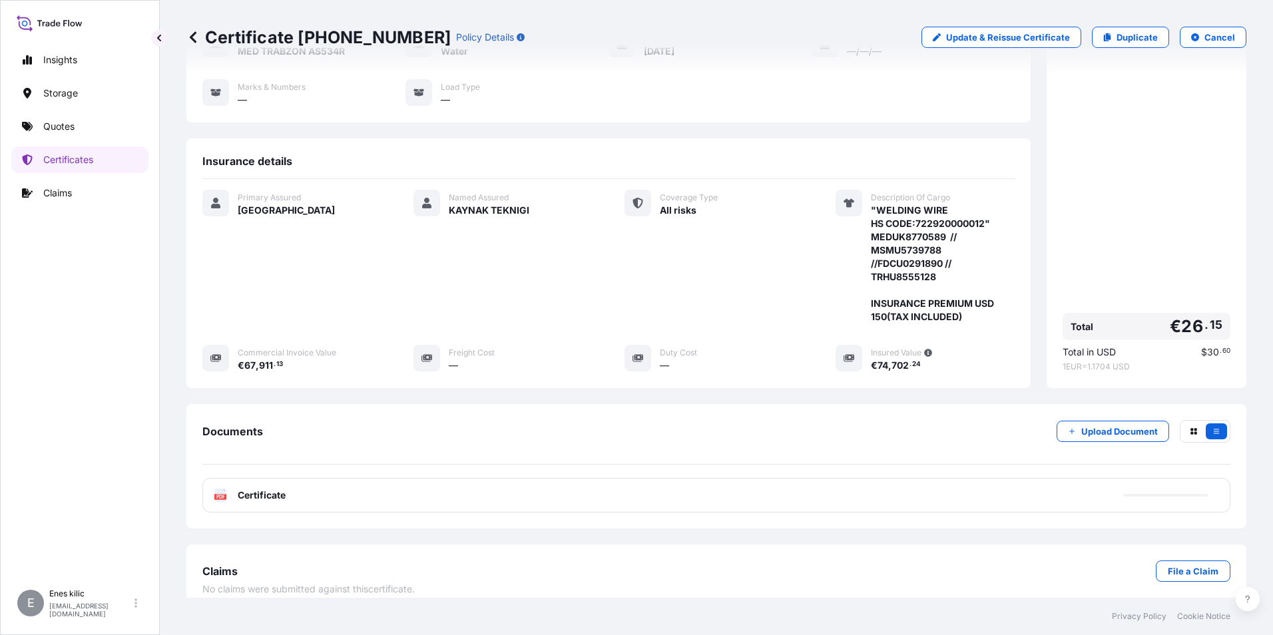
scroll to position [158, 0]
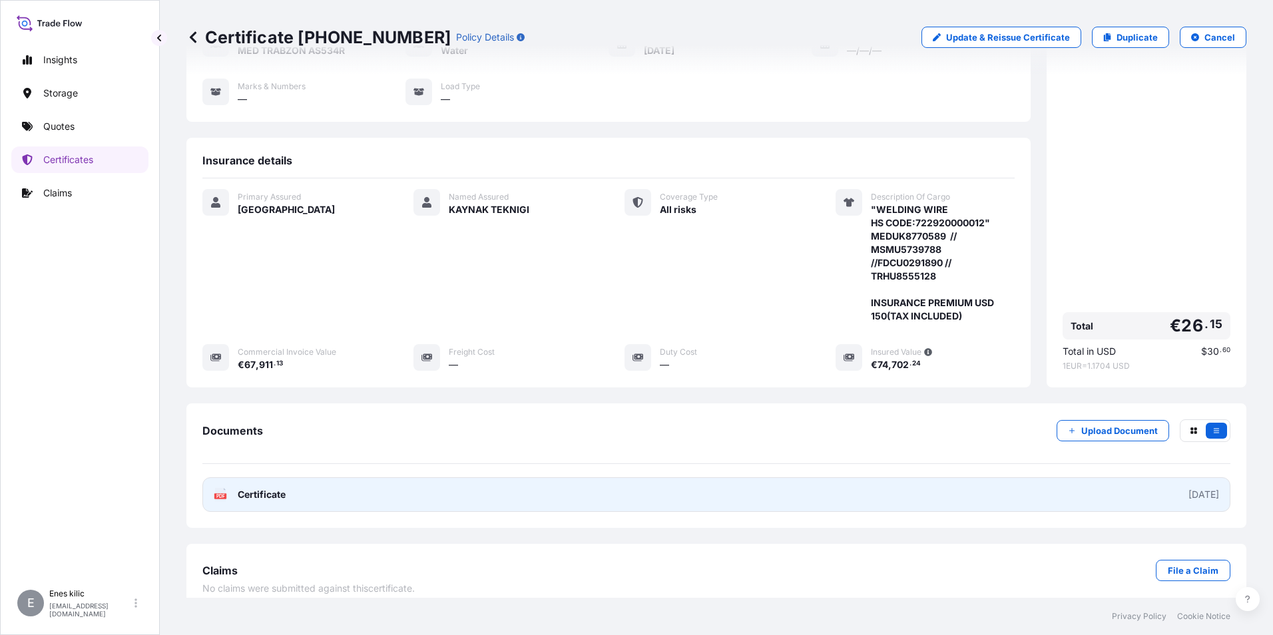
click at [274, 488] on span "Certificate" at bounding box center [262, 494] width 48 height 13
